Goal: Navigation & Orientation: Find specific page/section

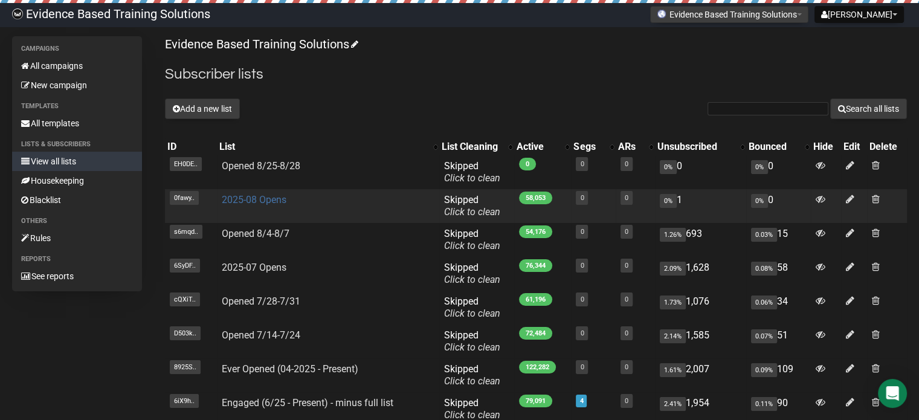
click at [262, 199] on link "2025-08 Opens" at bounding box center [254, 199] width 65 height 11
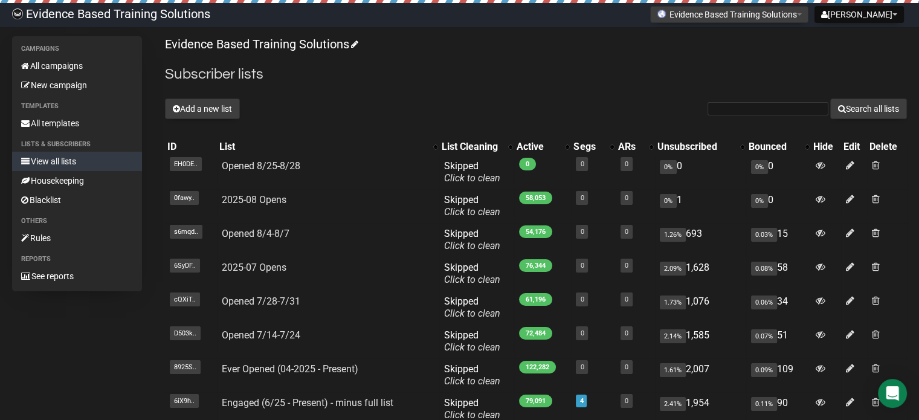
click at [297, 106] on div "Add a new list Search all lists" at bounding box center [536, 108] width 742 height 21
click at [440, 77] on h2 "Subscriber lists" at bounding box center [536, 74] width 742 height 22
click at [53, 69] on link "All campaigns" at bounding box center [77, 65] width 130 height 19
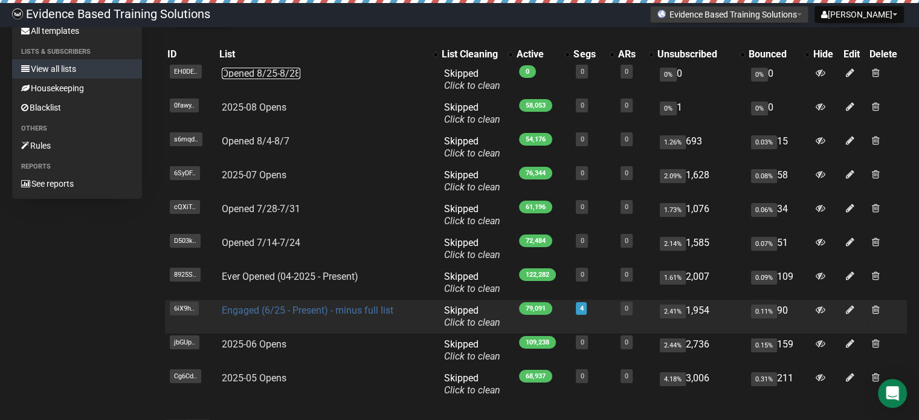
scroll to position [121, 0]
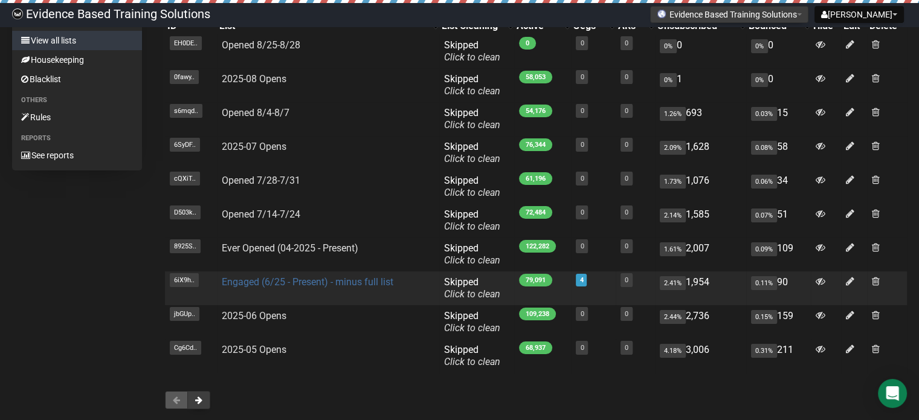
click at [247, 286] on link "Engaged (6/25 - Present) - minus full list" at bounding box center [308, 281] width 172 height 11
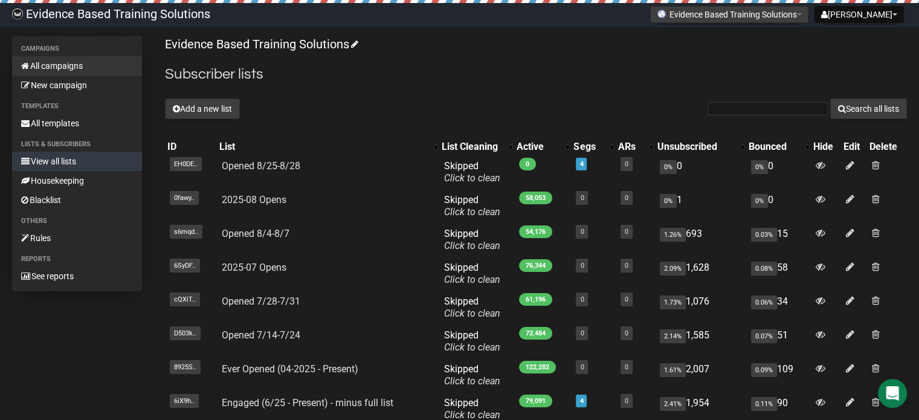
click at [59, 65] on link "All campaigns" at bounding box center [77, 65] width 130 height 19
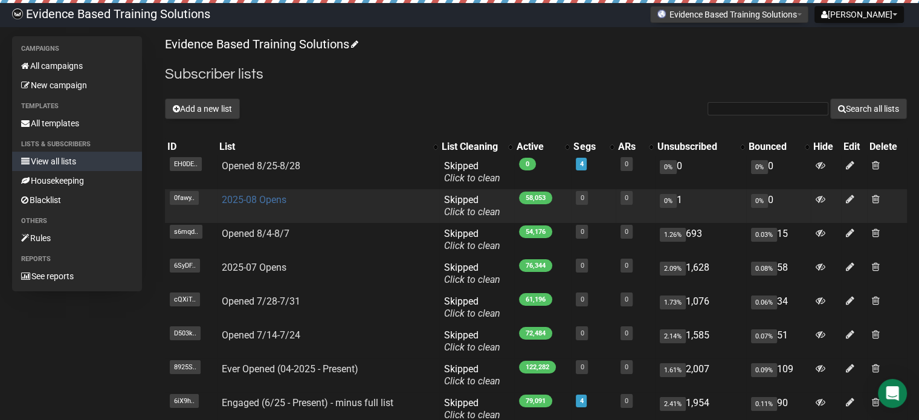
click at [263, 197] on link "2025-08 Opens" at bounding box center [254, 199] width 65 height 11
